Goal: Transaction & Acquisition: Purchase product/service

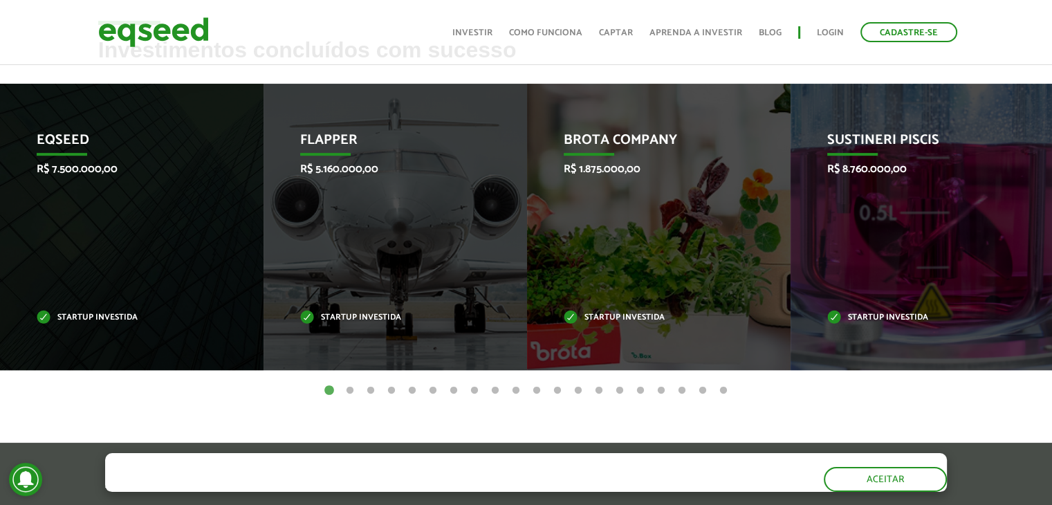
scroll to position [565, 0]
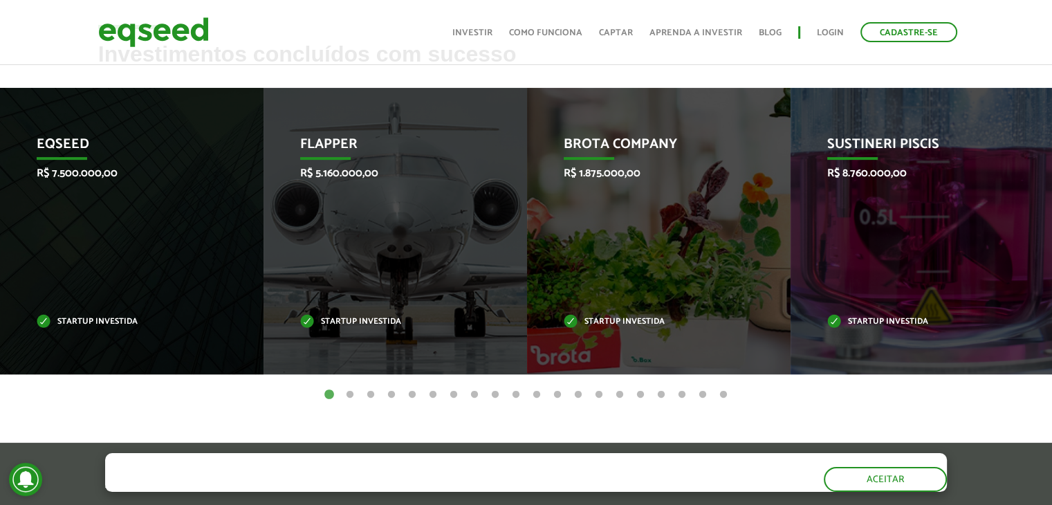
click at [346, 394] on button "2" at bounding box center [350, 395] width 14 height 14
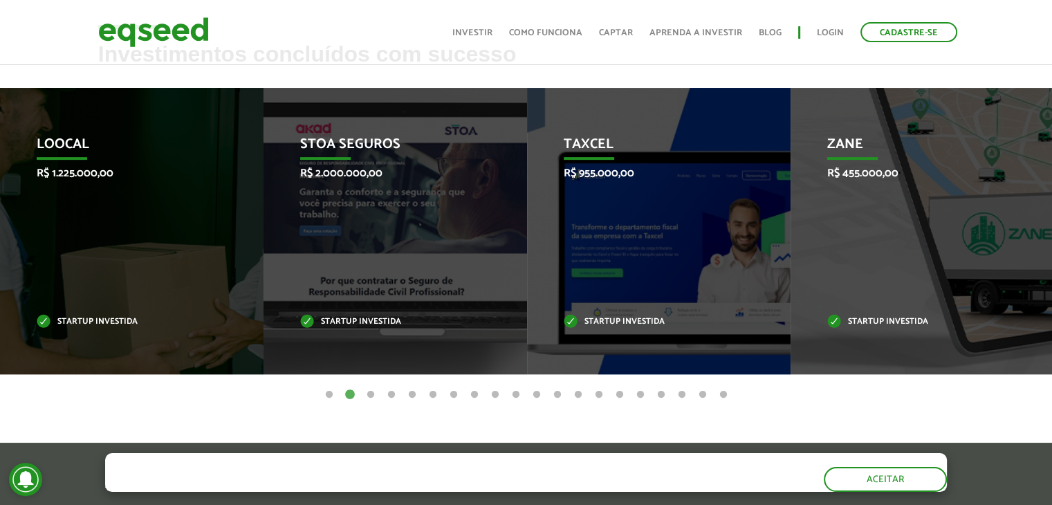
click at [374, 396] on button "3" at bounding box center [371, 395] width 14 height 14
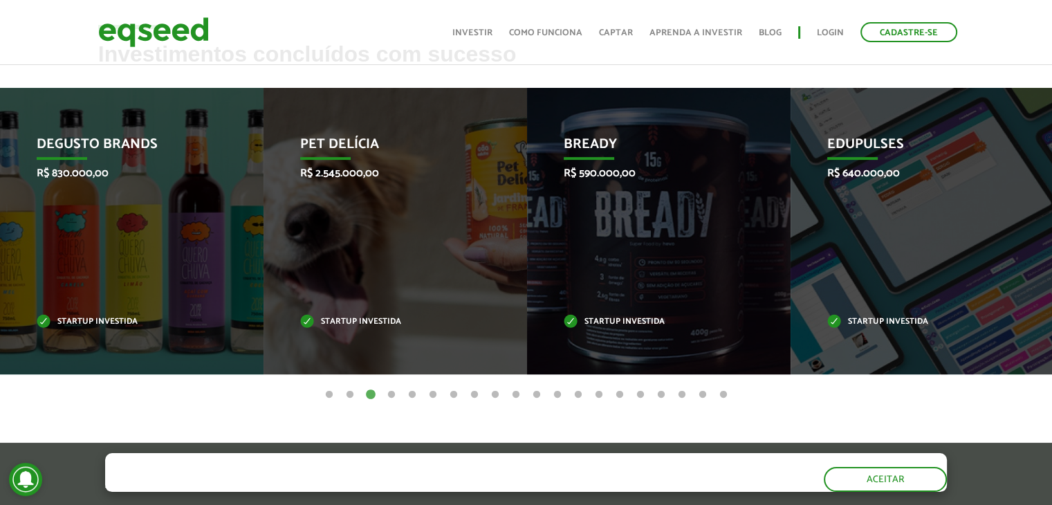
click at [394, 394] on button "4" at bounding box center [392, 395] width 14 height 14
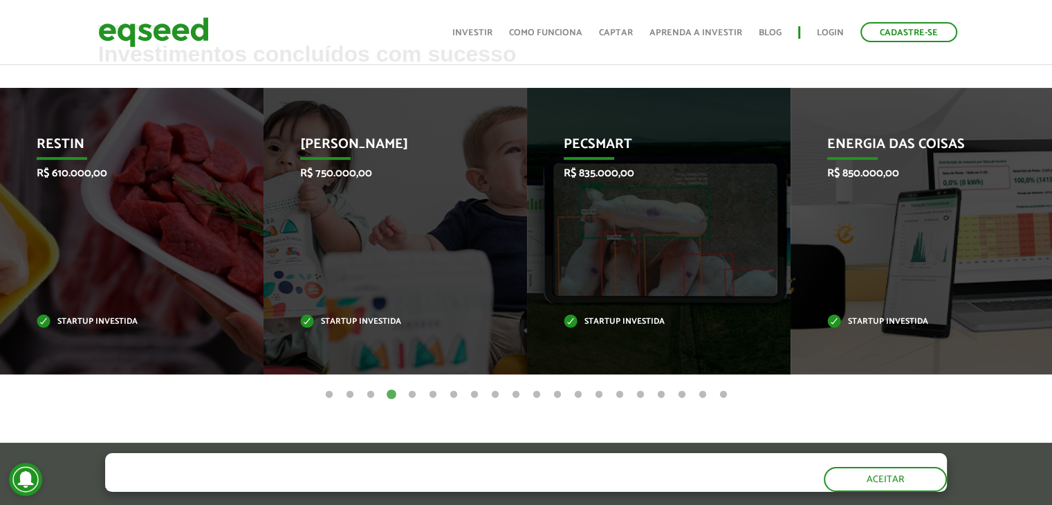
click at [412, 394] on button "5" at bounding box center [412, 395] width 14 height 14
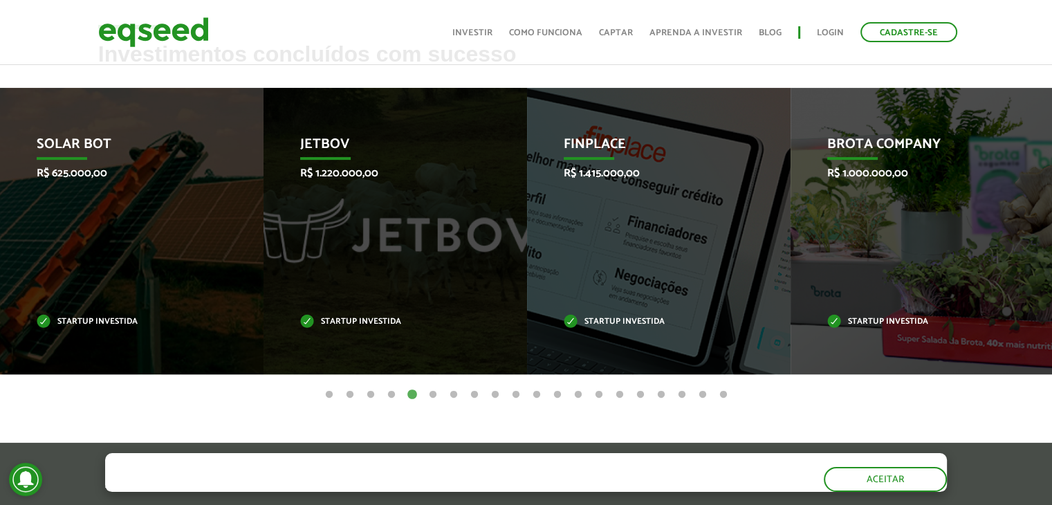
click at [429, 389] on button "6" at bounding box center [433, 395] width 14 height 14
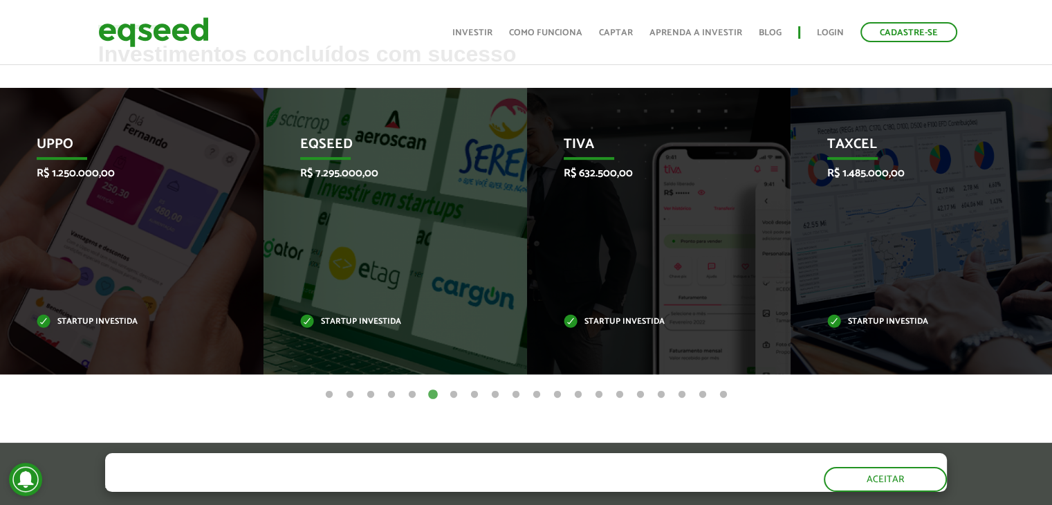
click at [409, 391] on button "5" at bounding box center [412, 395] width 14 height 14
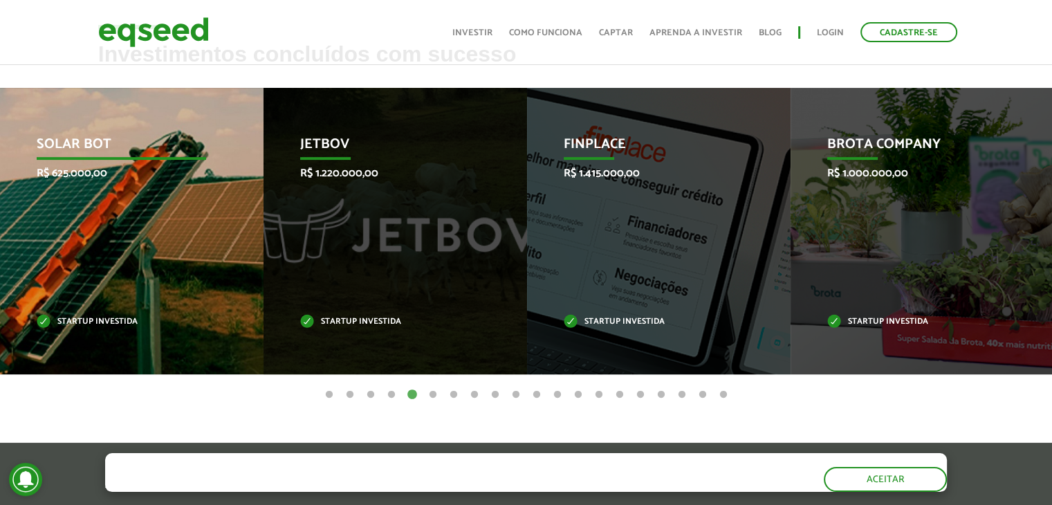
click at [120, 245] on div "Solar Bot R$ 625.000,00 Startup investida" at bounding box center [121, 231] width 243 height 286
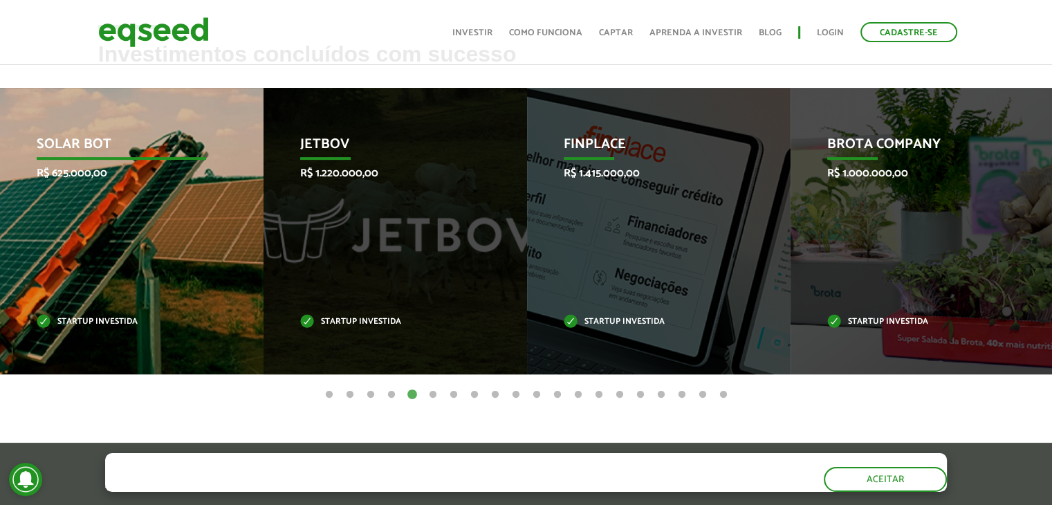
click at [120, 245] on div "Solar Bot R$ 625.000,00 Startup investida" at bounding box center [121, 231] width 243 height 286
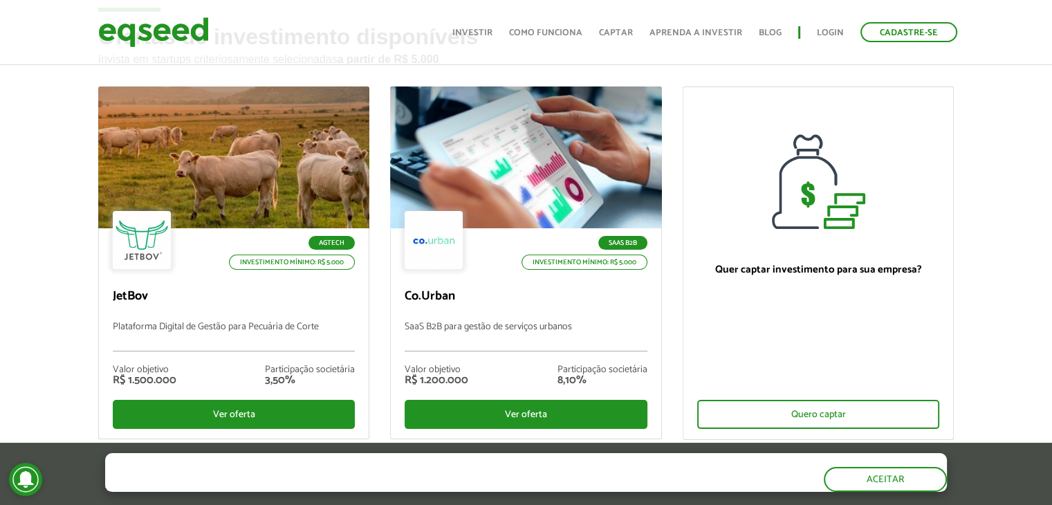
scroll to position [83, 0]
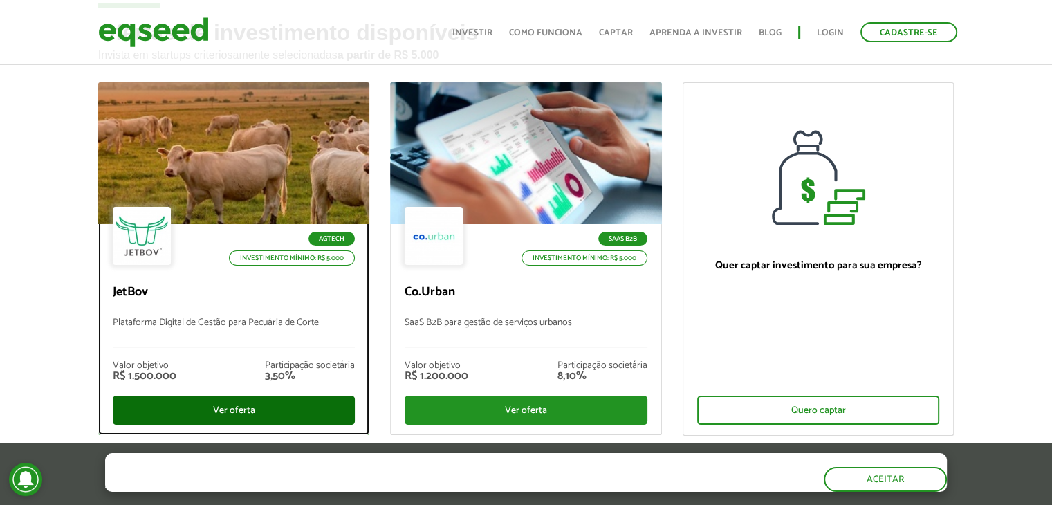
click at [191, 405] on div "Ver oferta" at bounding box center [234, 410] width 243 height 29
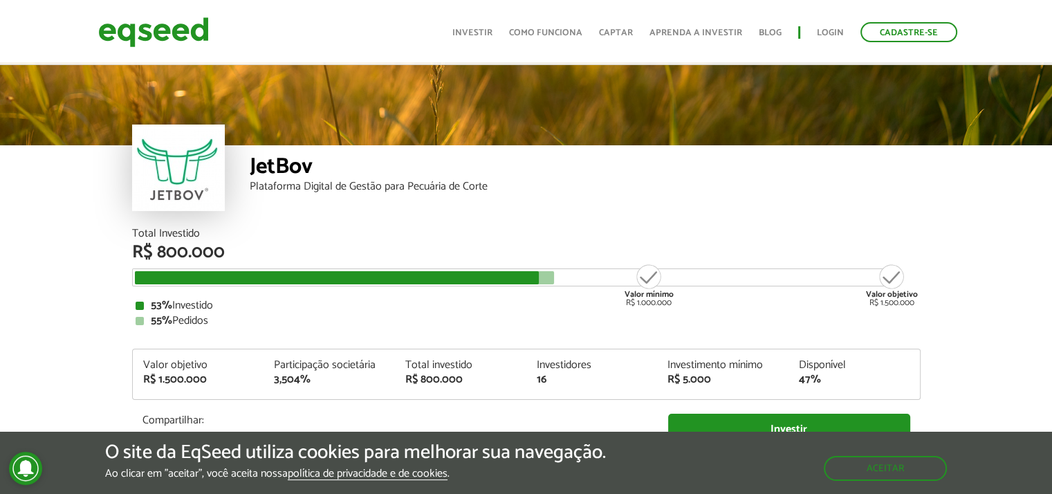
scroll to position [1650, 0]
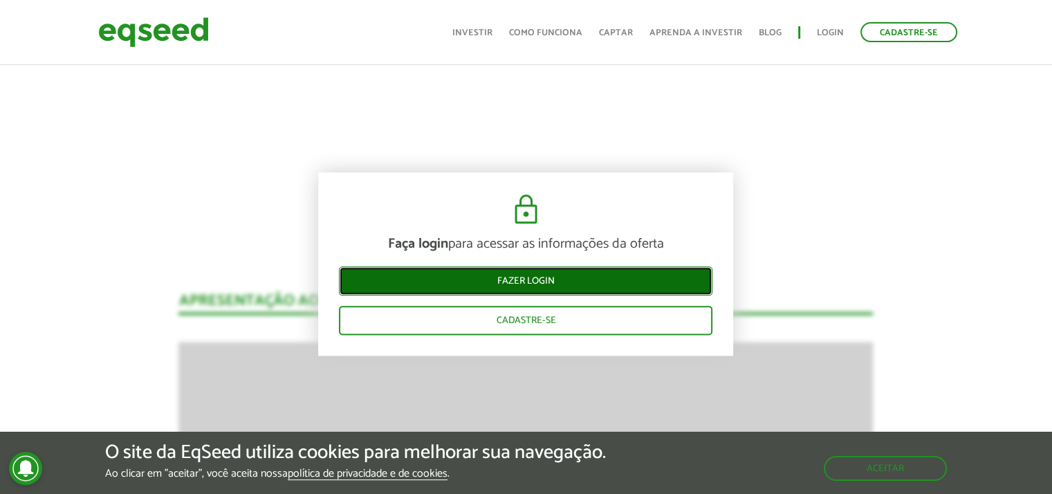
click at [537, 283] on link "Fazer login" at bounding box center [526, 281] width 374 height 29
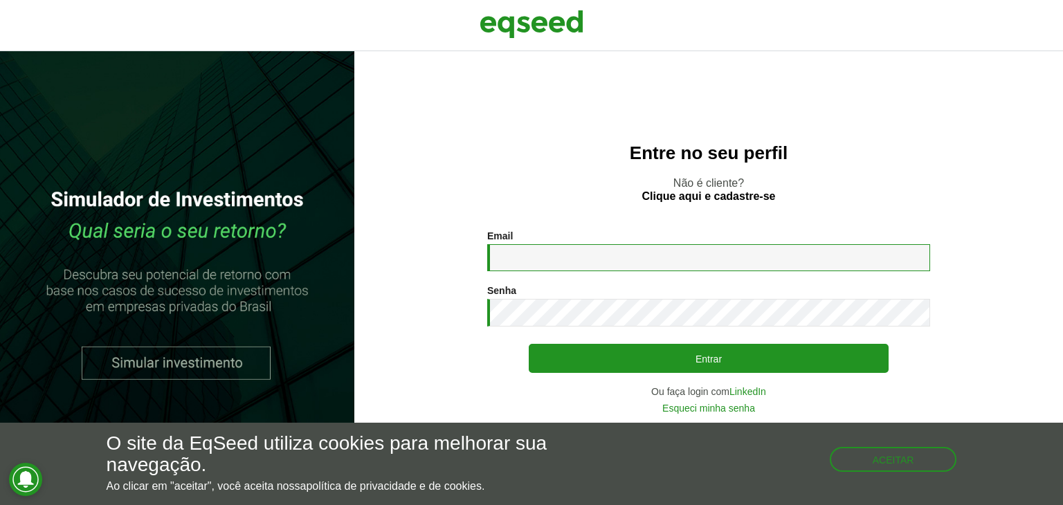
click at [518, 255] on input "Email *" at bounding box center [708, 257] width 443 height 27
type input "**********"
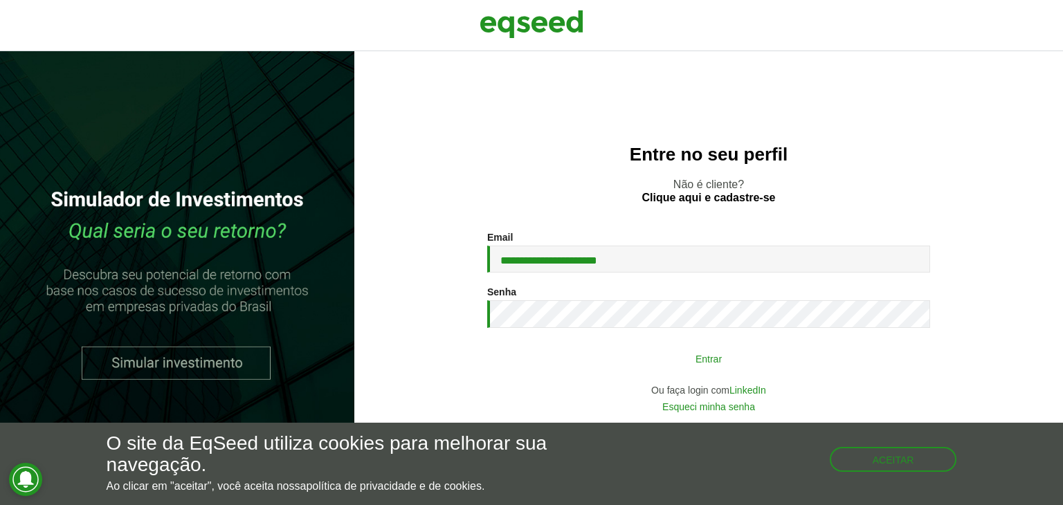
click at [670, 363] on button "Entrar" at bounding box center [709, 358] width 360 height 26
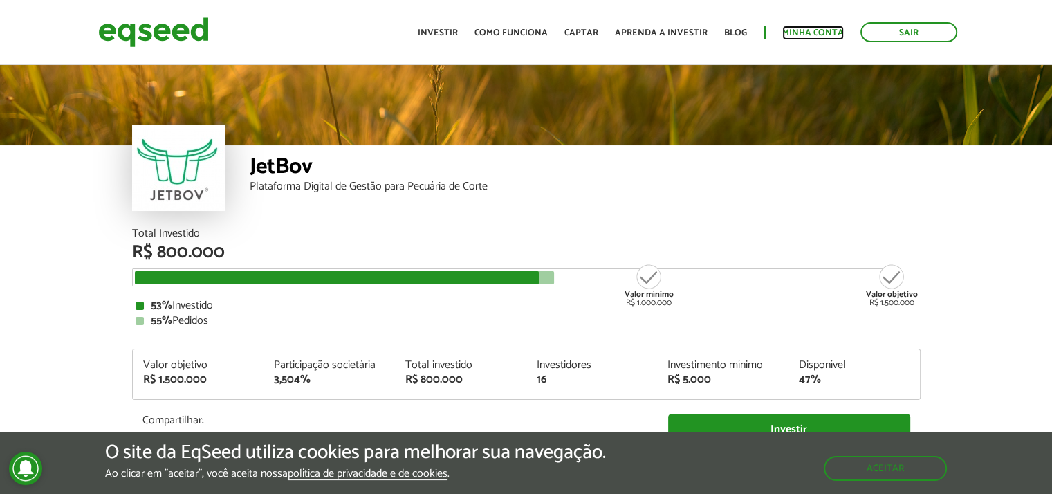
click at [798, 35] on link "Minha conta" at bounding box center [813, 32] width 62 height 9
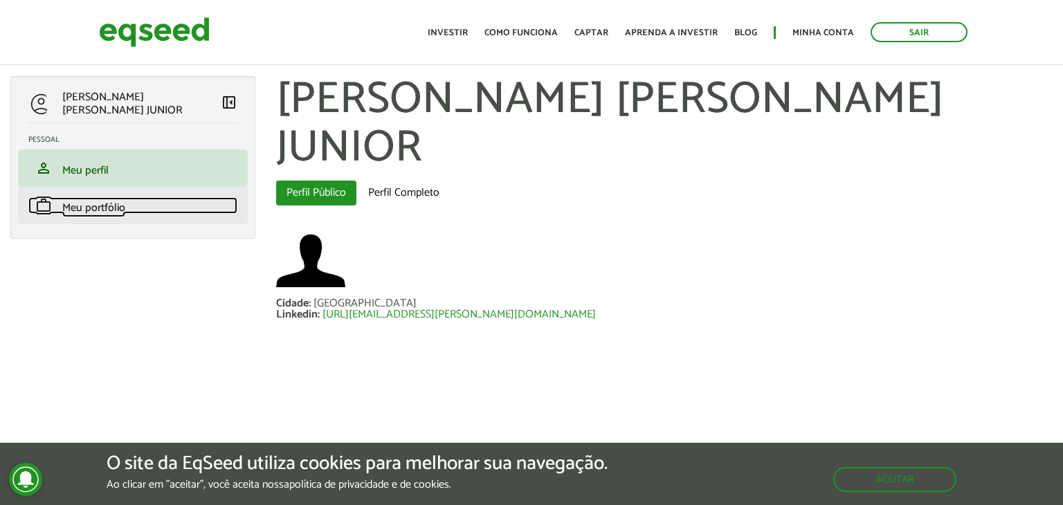
click at [119, 208] on span "Meu portfólio" at bounding box center [93, 208] width 63 height 19
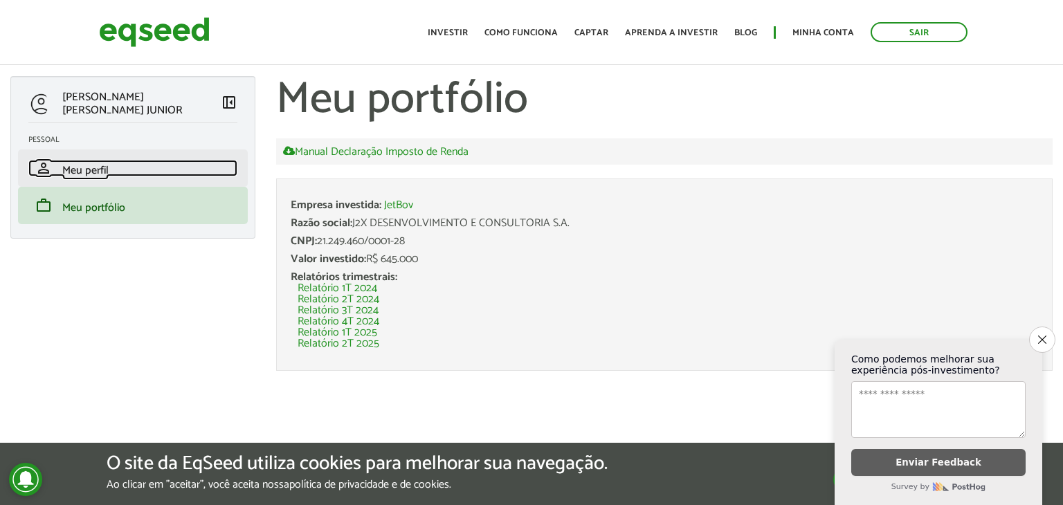
click at [105, 177] on span "Meu perfil" at bounding box center [85, 170] width 46 height 19
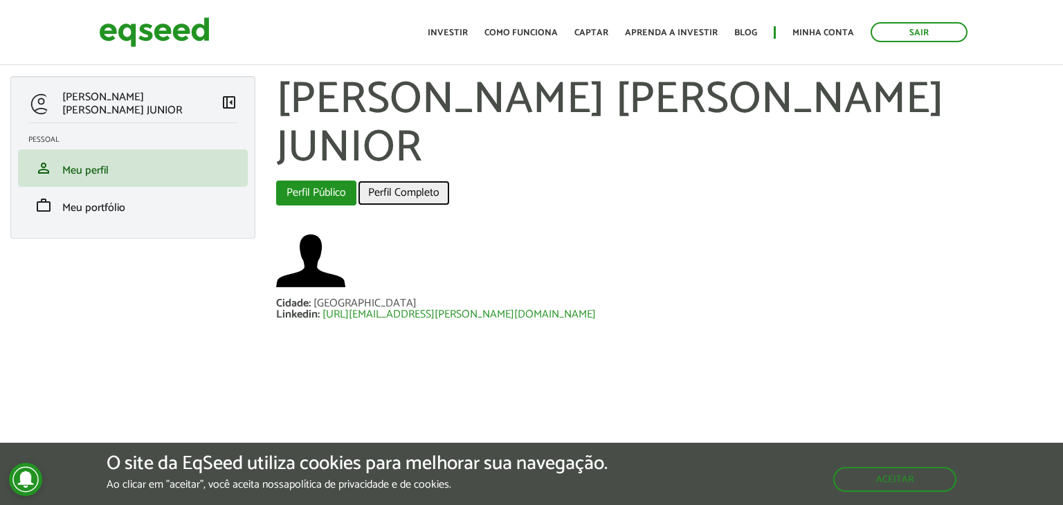
click at [423, 197] on link "Perfil Completo" at bounding box center [404, 193] width 92 height 25
click at [405, 193] on link "Perfil Completo" at bounding box center [404, 193] width 92 height 25
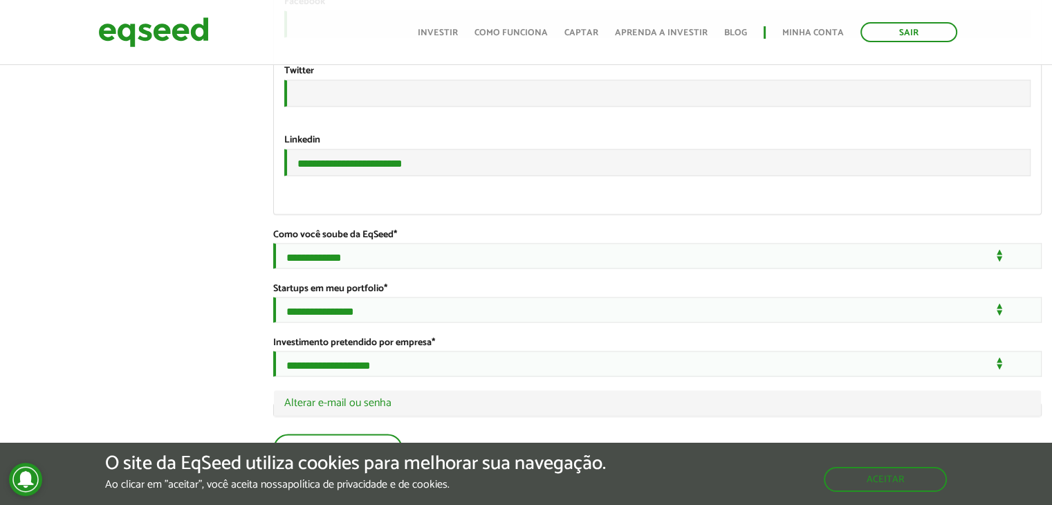
scroll to position [2630, 0]
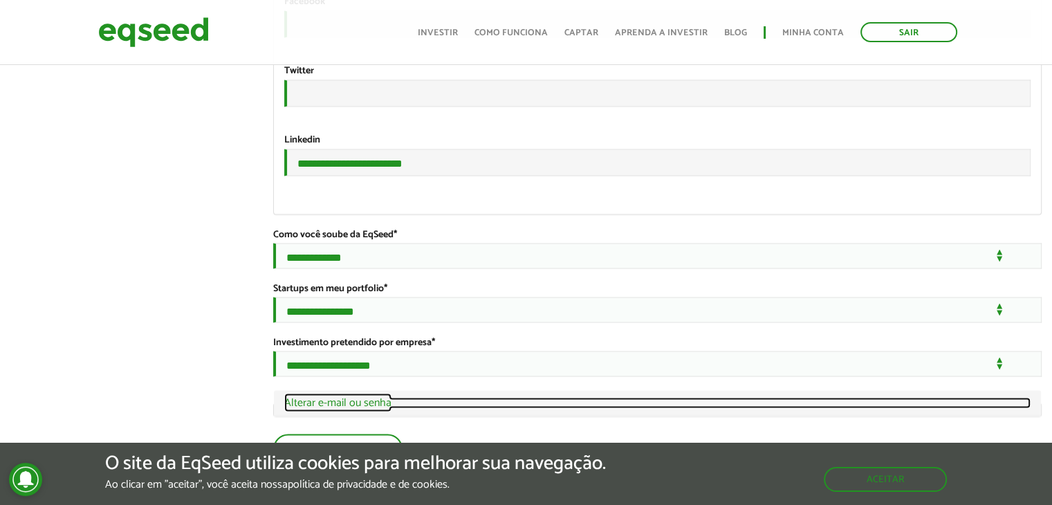
click at [359, 407] on link "Ocultar Alterar e-mail ou senha" at bounding box center [657, 402] width 746 height 11
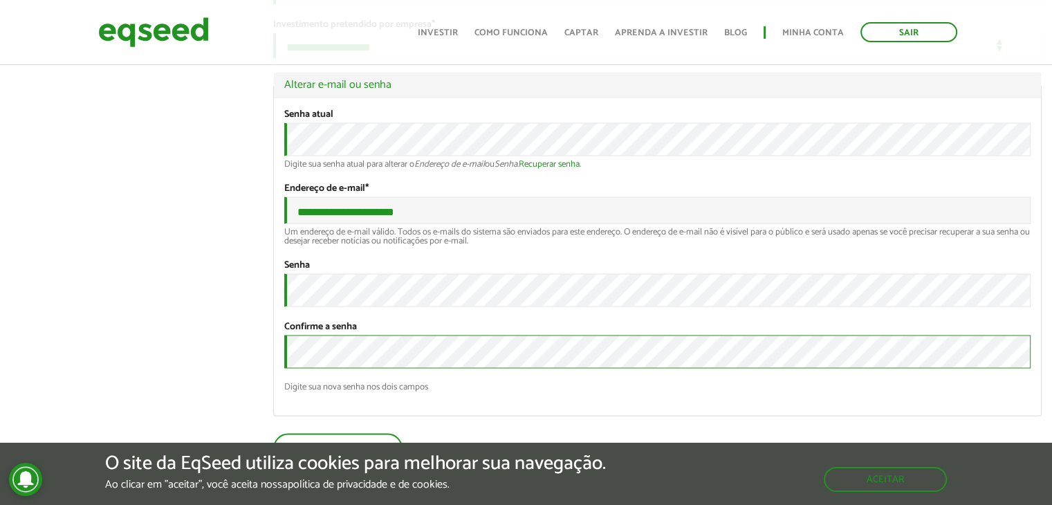
scroll to position [2953, 0]
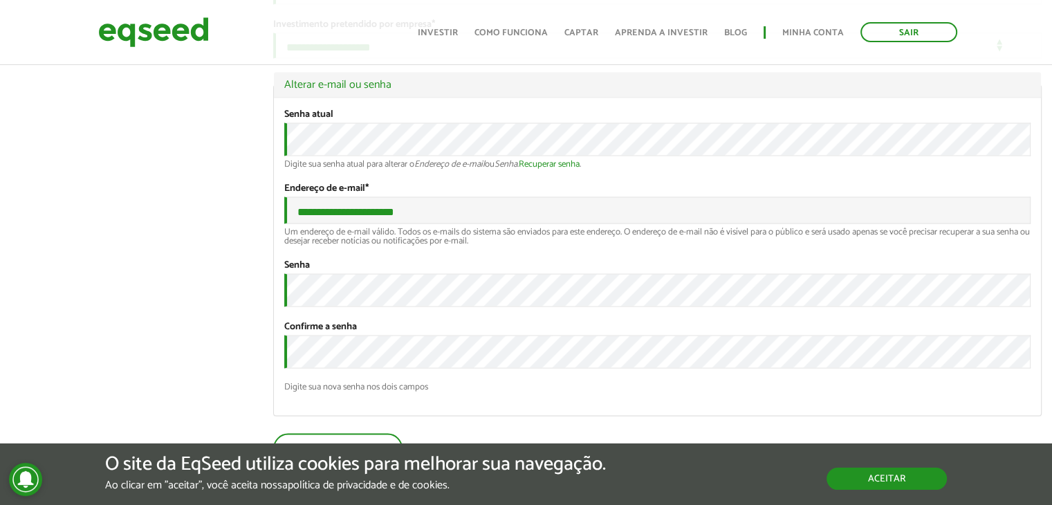
click at [941, 484] on button "Aceitar" at bounding box center [887, 479] width 120 height 22
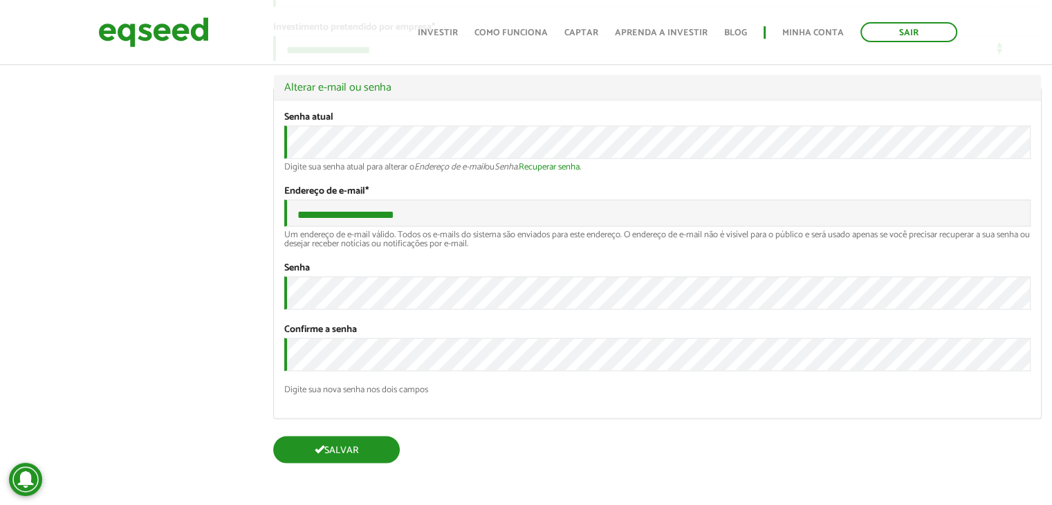
scroll to position [2951, 0]
click at [329, 443] on button "Salvar" at bounding box center [336, 450] width 127 height 27
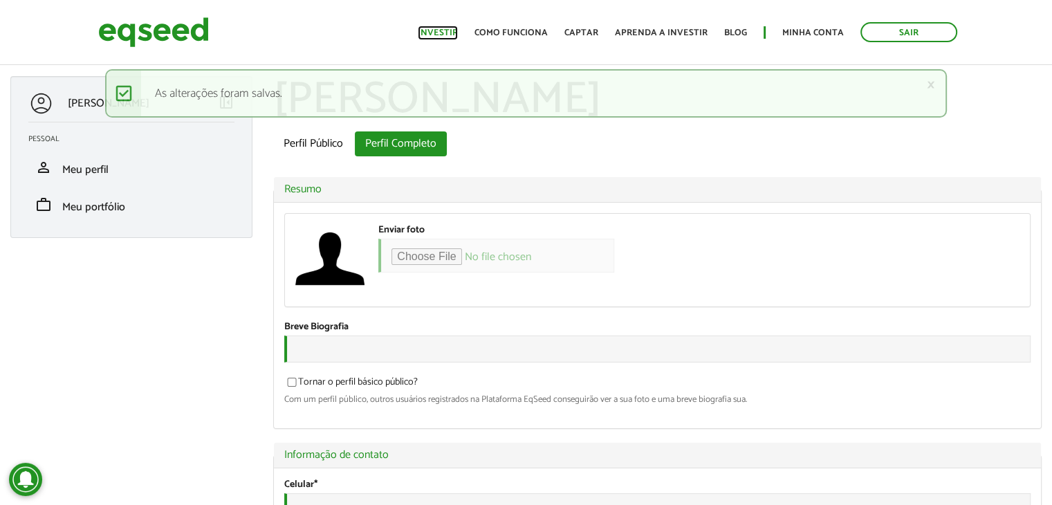
click at [450, 32] on link "Investir" at bounding box center [438, 32] width 40 height 9
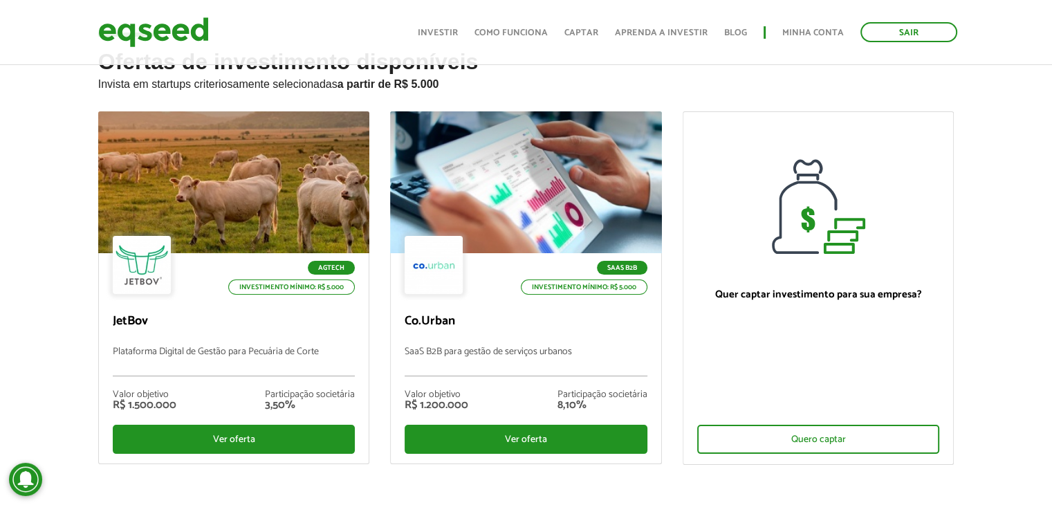
scroll to position [55, 0]
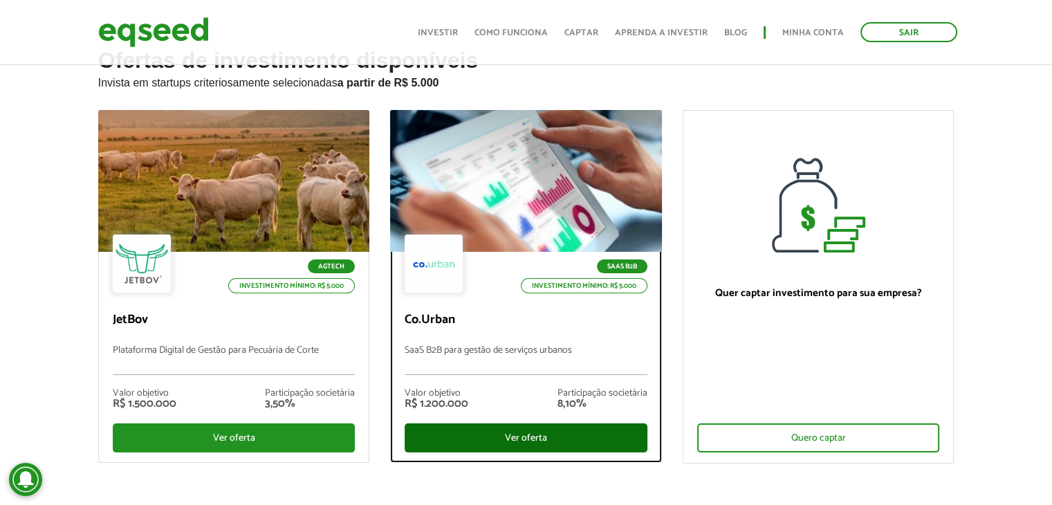
click at [514, 432] on div "Ver oferta" at bounding box center [526, 437] width 243 height 29
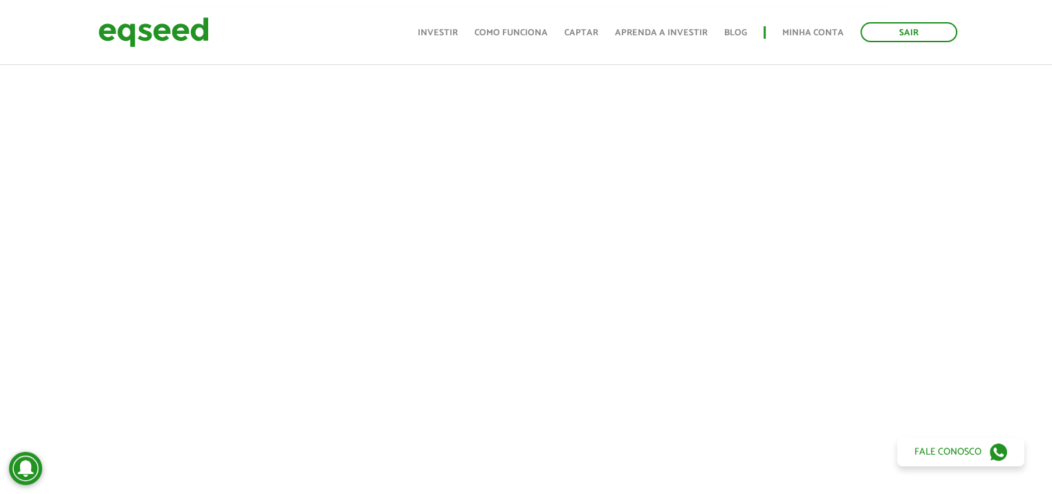
scroll to position [498, 0]
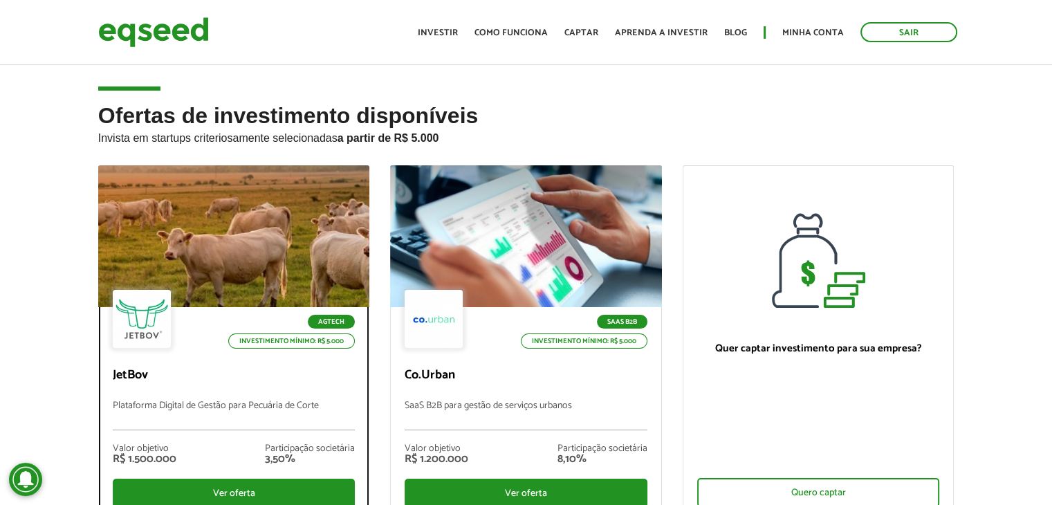
click at [248, 210] on div at bounding box center [234, 237] width 326 height 170
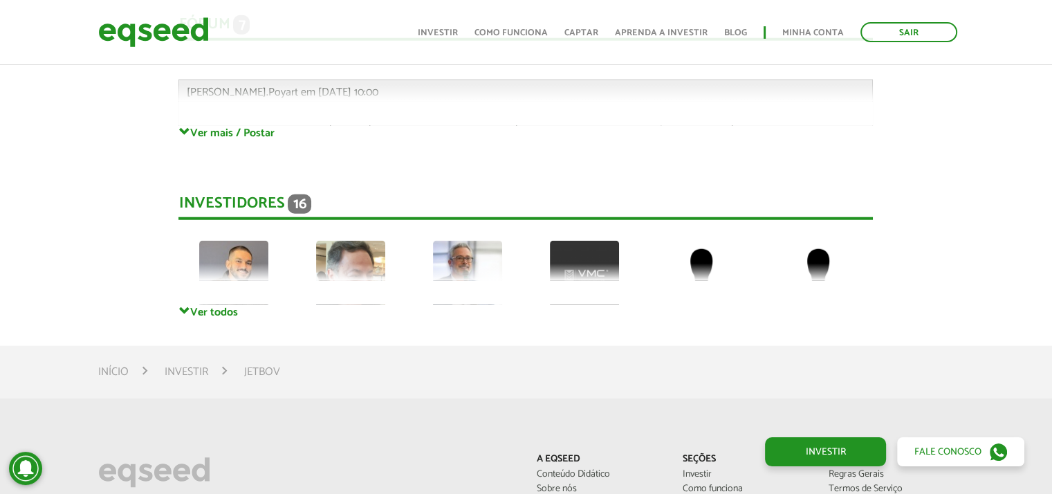
scroll to position [3725, 0]
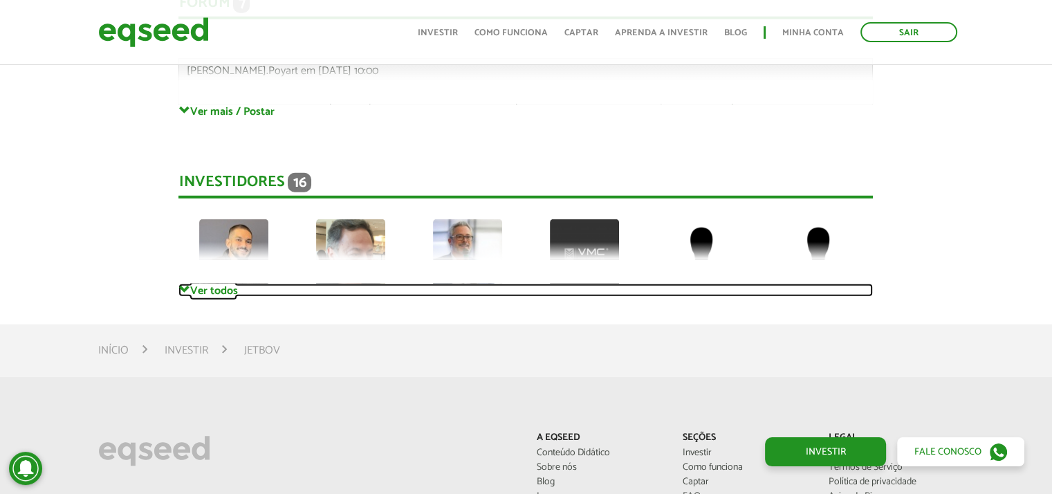
click at [232, 289] on link "Ver todos" at bounding box center [525, 290] width 695 height 13
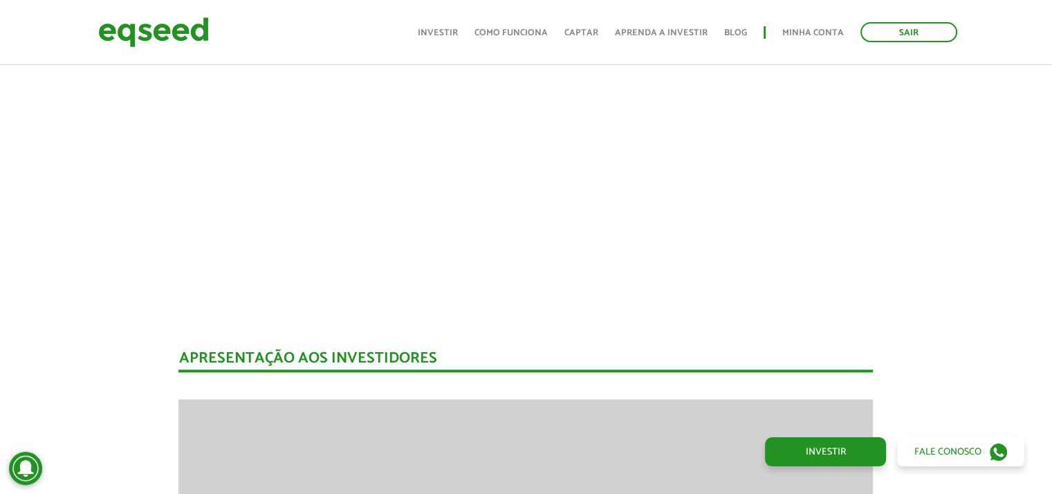
scroll to position [1281, 0]
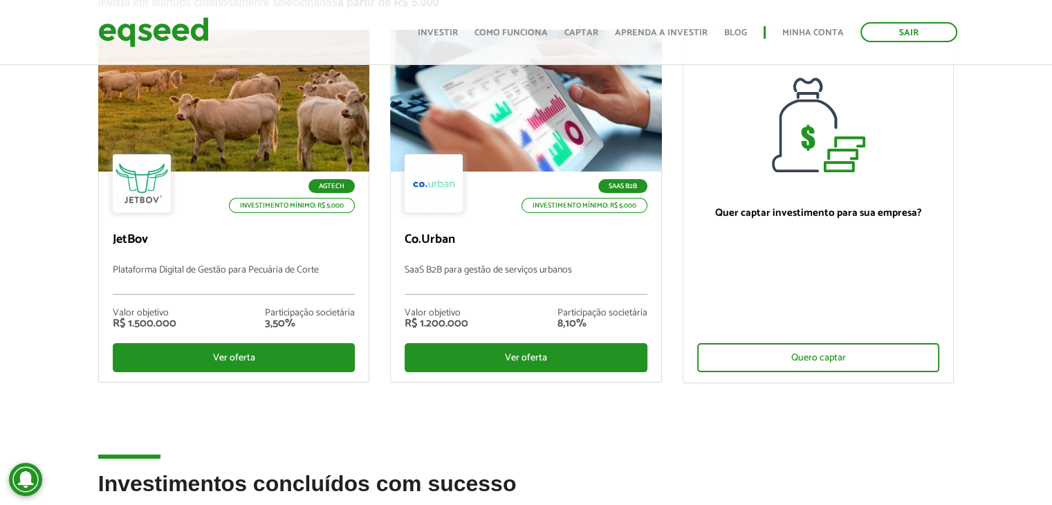
scroll to position [138, 0]
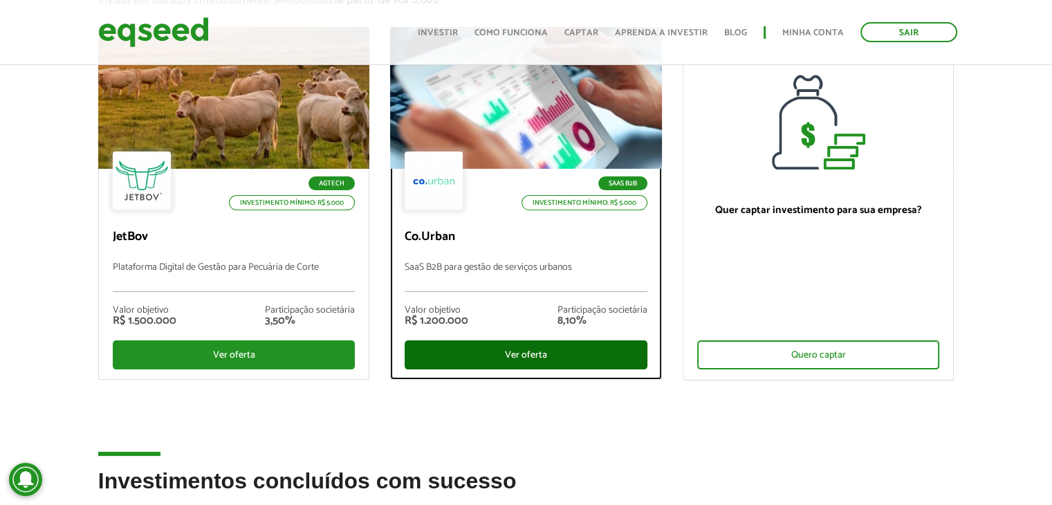
click at [486, 345] on div "Ver oferta" at bounding box center [526, 354] width 243 height 29
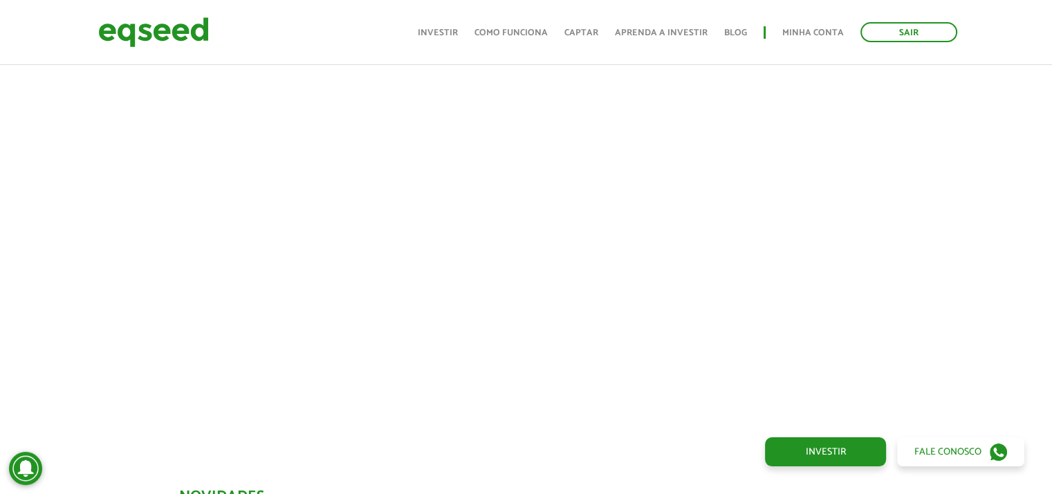
scroll to position [490, 0]
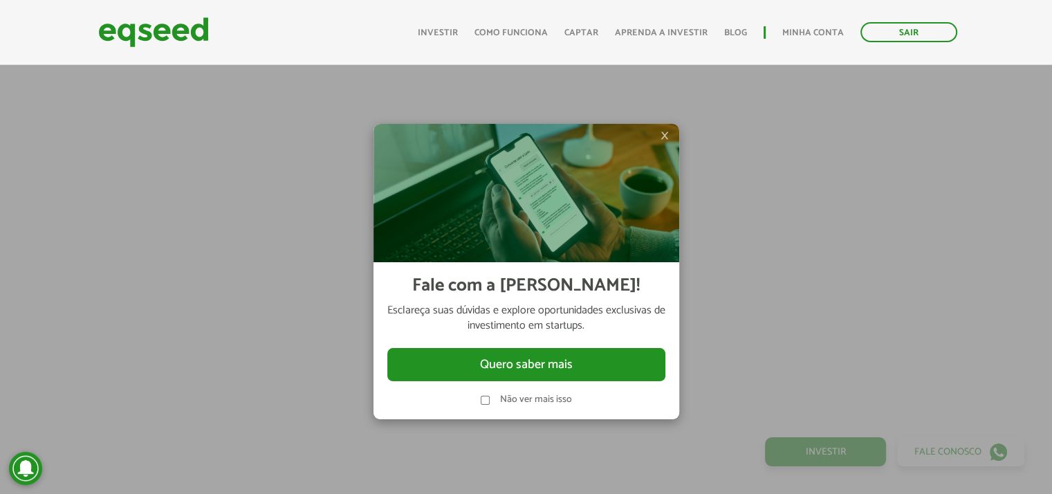
click at [663, 136] on span "×" at bounding box center [665, 135] width 8 height 17
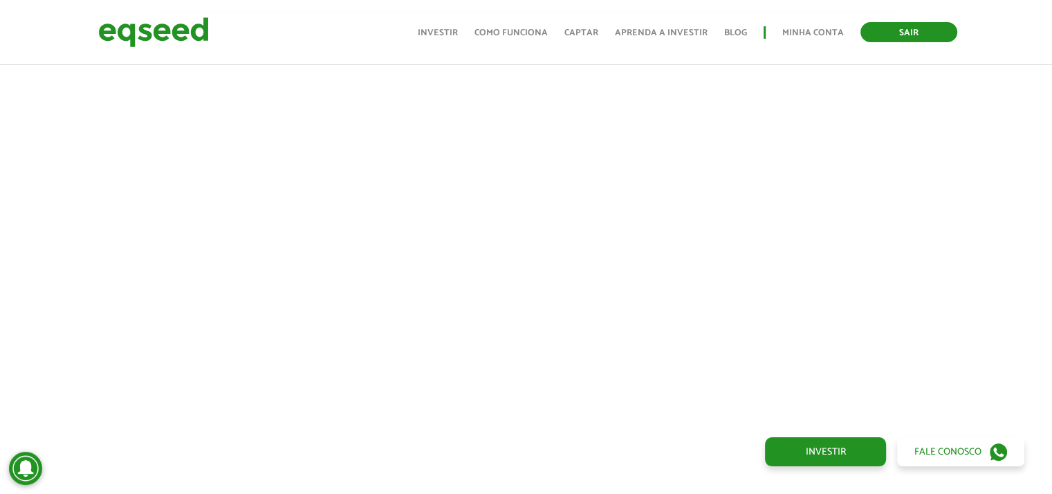
click at [879, 37] on link "Sair" at bounding box center [909, 32] width 97 height 20
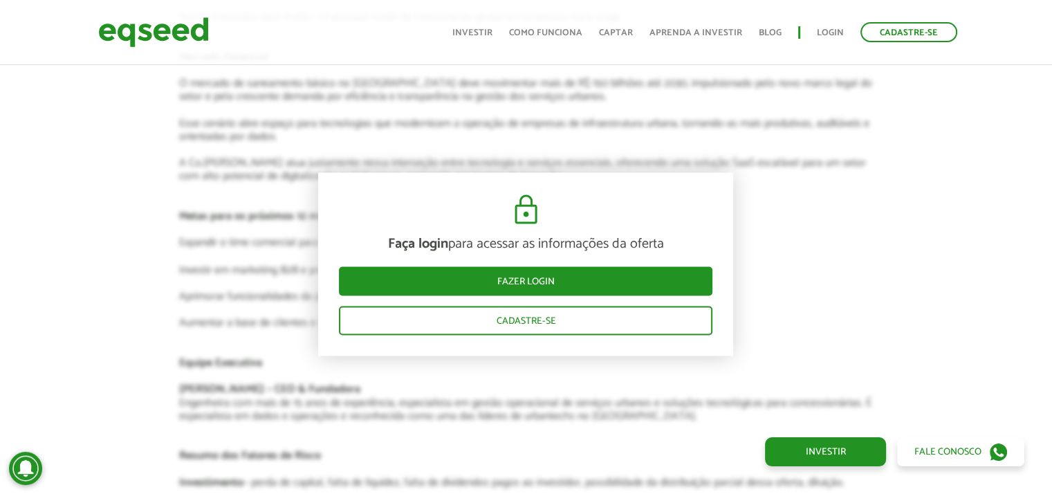
scroll to position [2399, 0]
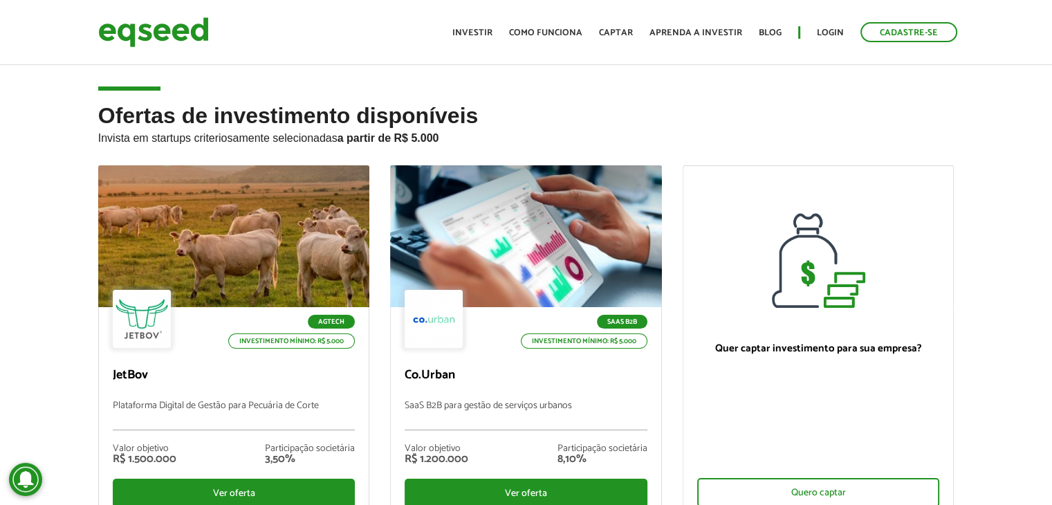
scroll to position [134, 0]
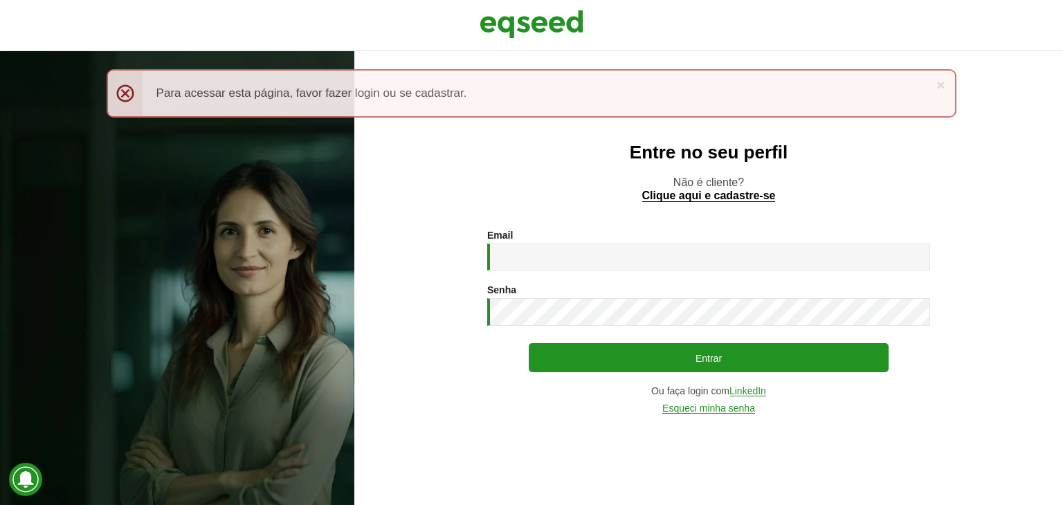
click at [124, 91] on div "× Menssagem de erro Para acessar esta página, favor fazer login ou se cadastrar." at bounding box center [532, 93] width 850 height 48
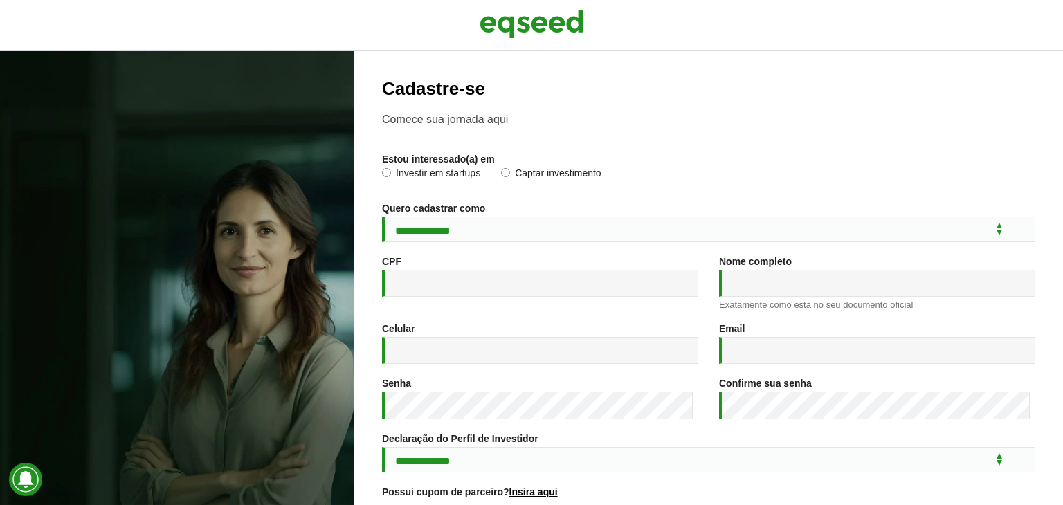
click at [349, 60] on div at bounding box center [177, 278] width 354 height 454
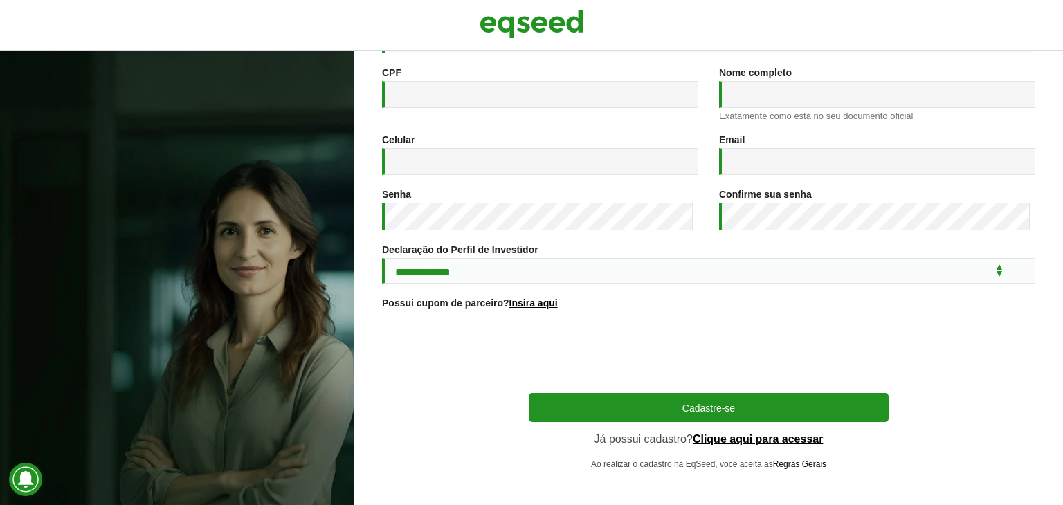
scroll to position [205, 0]
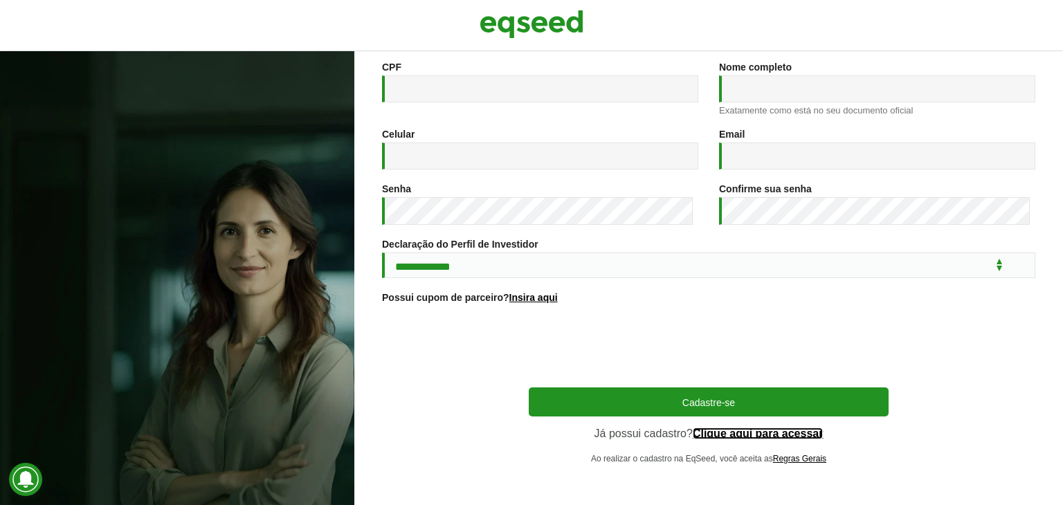
click at [764, 432] on link "Clique aqui para acessar" at bounding box center [758, 433] width 131 height 11
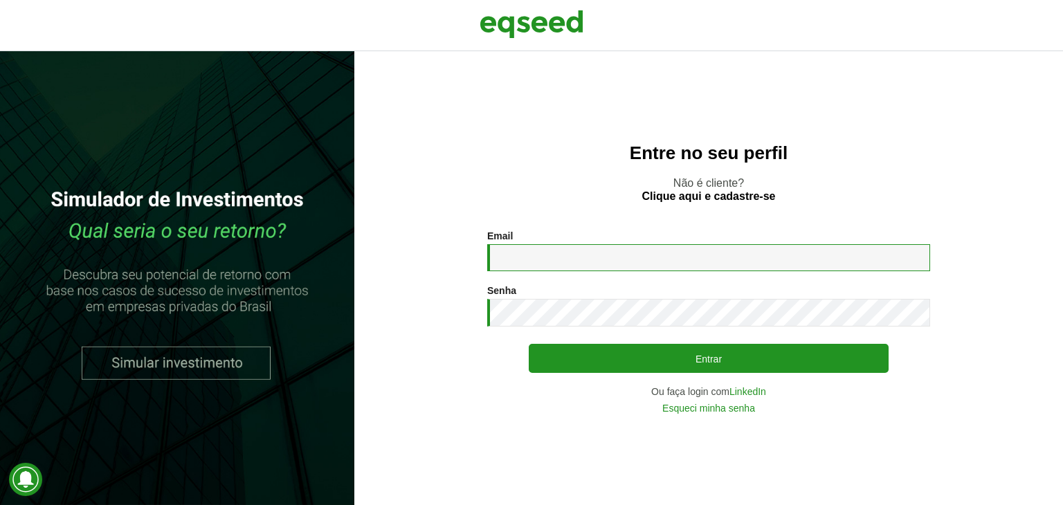
click at [578, 253] on input "Email *" at bounding box center [708, 257] width 443 height 27
type input "**********"
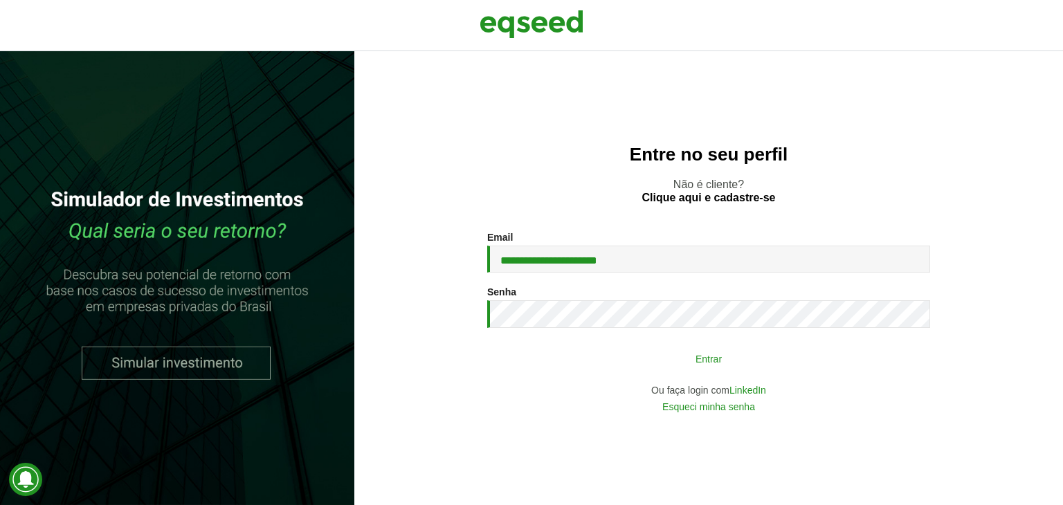
click at [696, 360] on button "Entrar" at bounding box center [709, 358] width 360 height 26
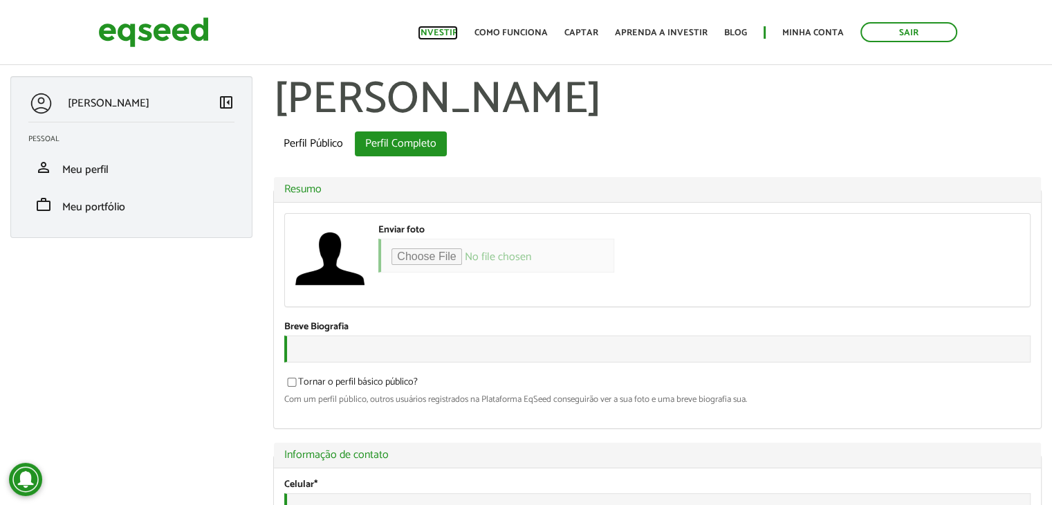
click at [455, 33] on link "Investir" at bounding box center [438, 32] width 40 height 9
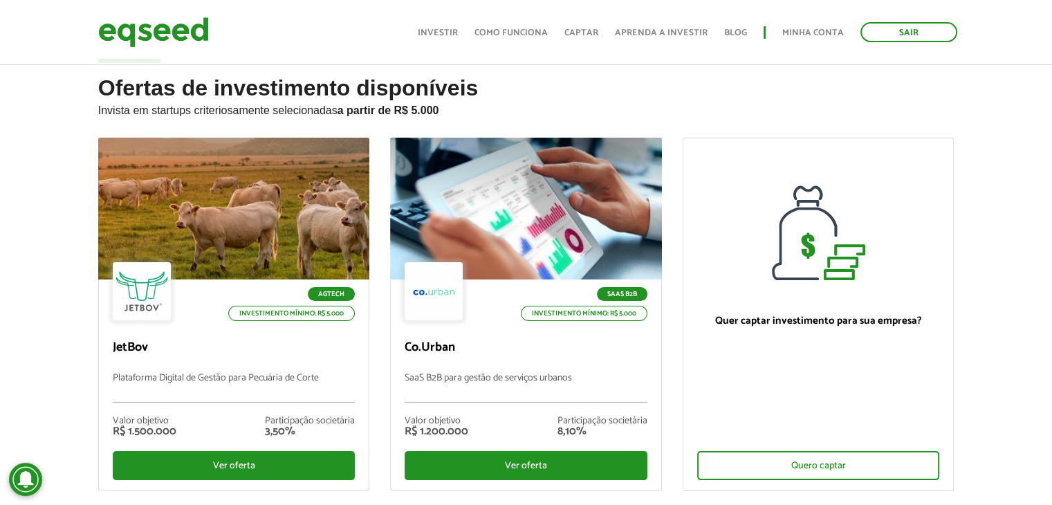
scroll to position [111, 0]
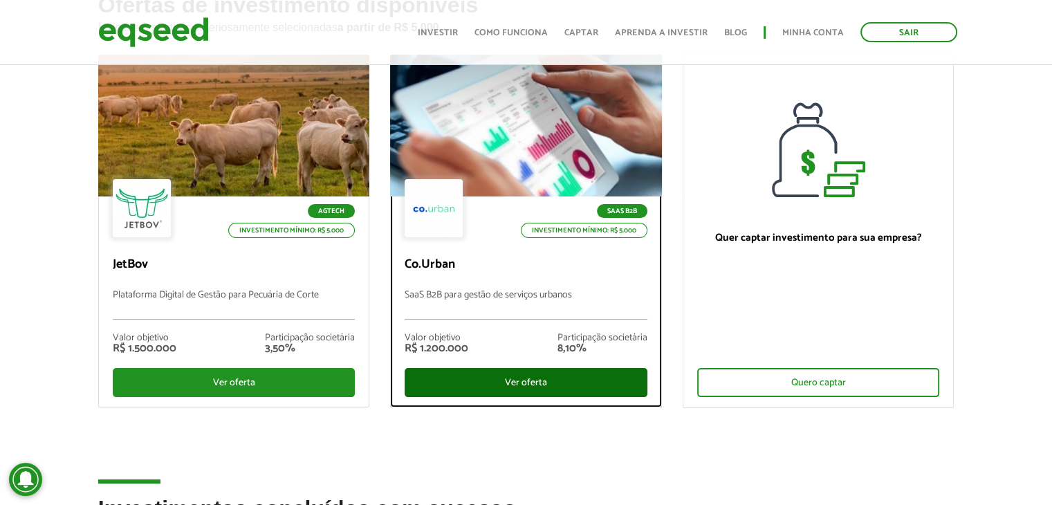
click at [470, 371] on div "Ver oferta" at bounding box center [526, 382] width 243 height 29
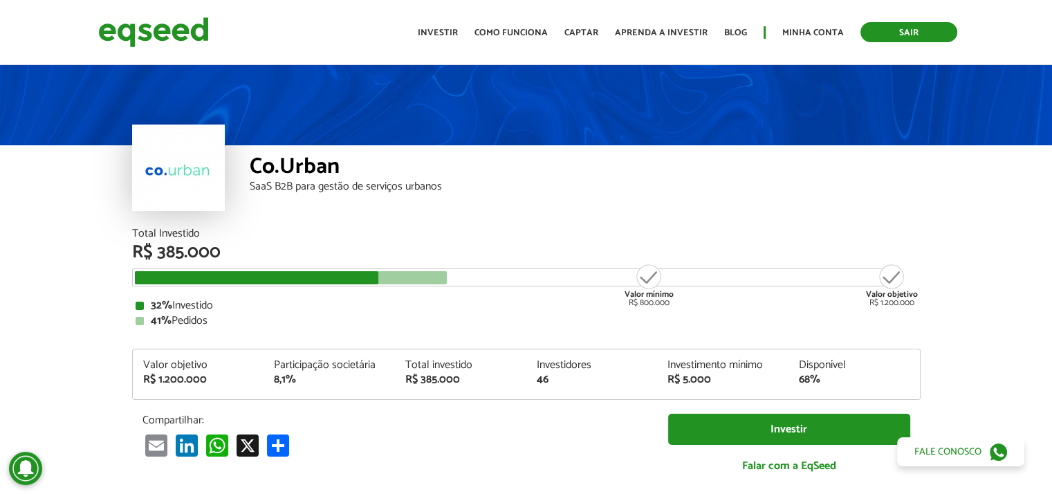
click at [910, 32] on link "Sair" at bounding box center [909, 32] width 97 height 20
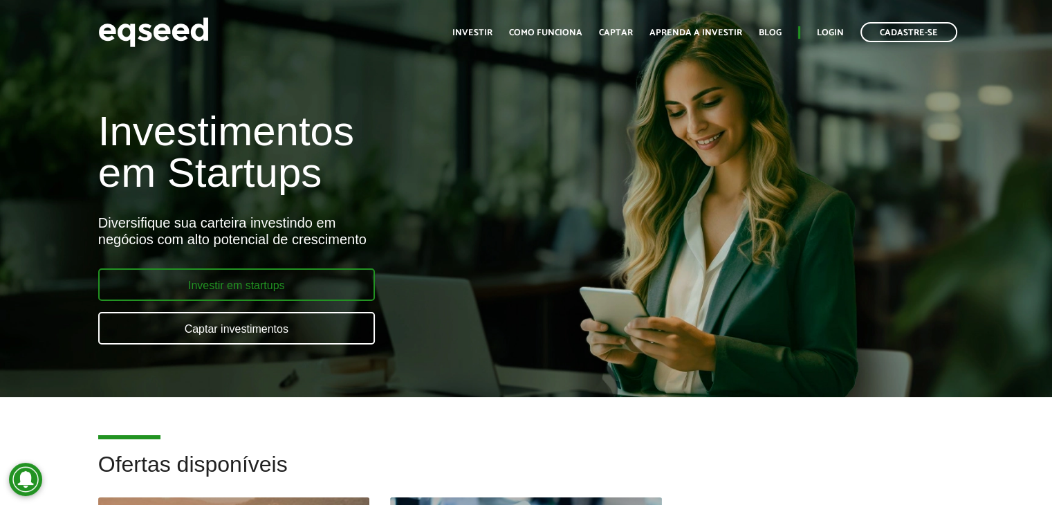
click at [285, 282] on link "Investir em startups" at bounding box center [236, 284] width 277 height 33
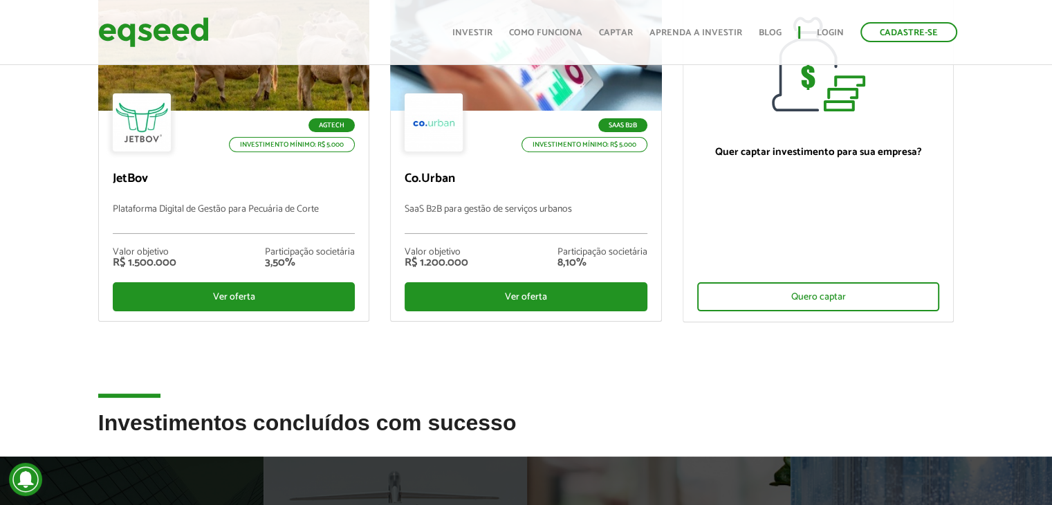
scroll to position [202, 0]
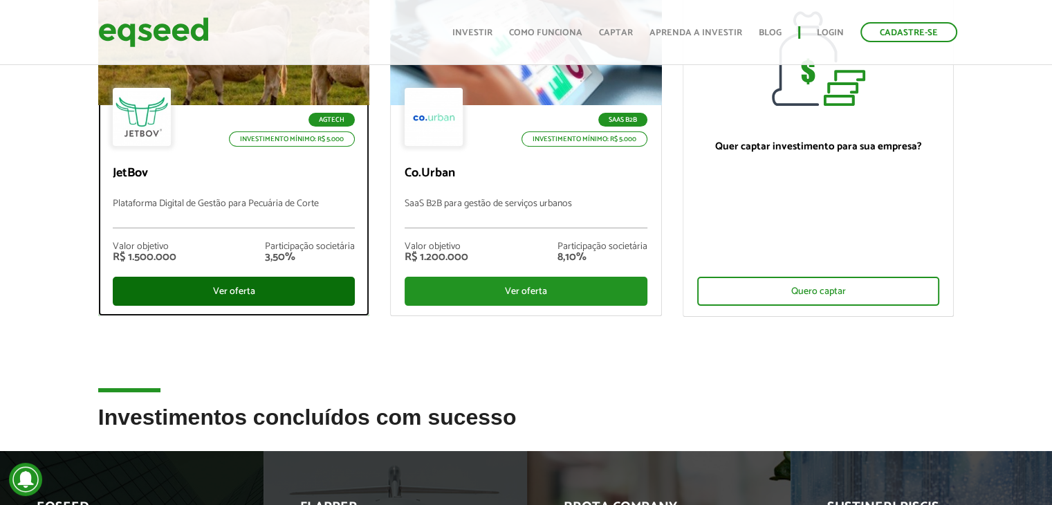
click at [211, 297] on div "Ver oferta" at bounding box center [234, 291] width 243 height 29
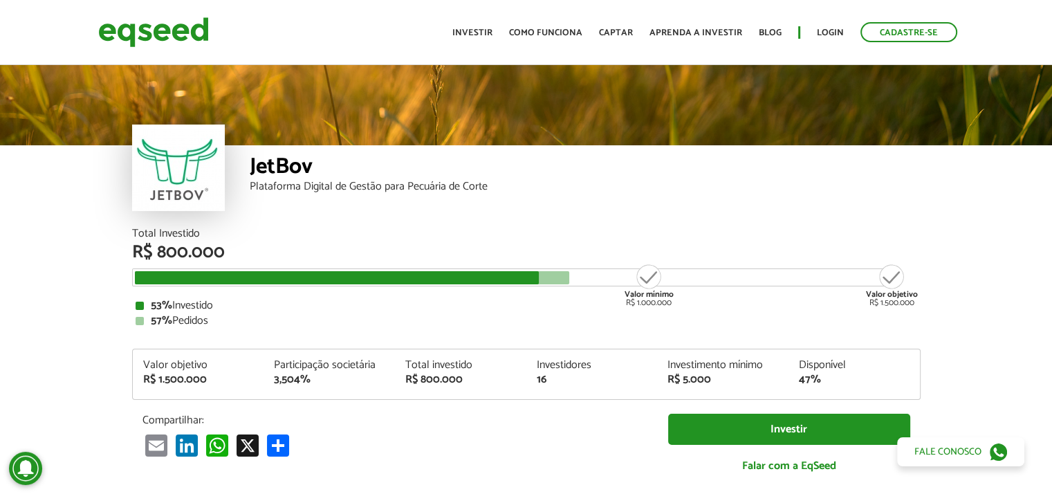
scroll to position [1650, 0]
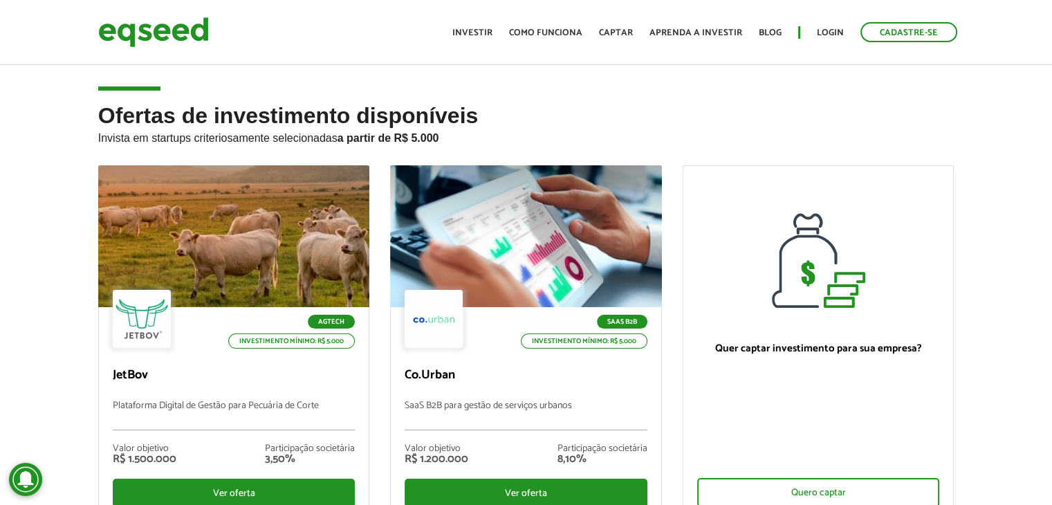
scroll to position [111, 0]
